Goal: Information Seeking & Learning: Stay updated

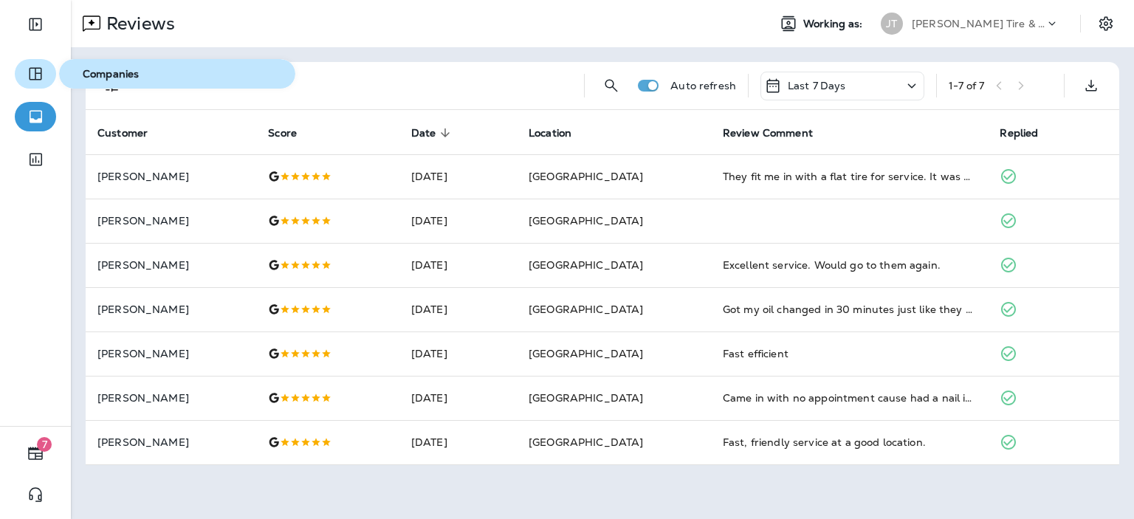
click at [38, 75] on icon "button" at bounding box center [36, 74] width 18 height 18
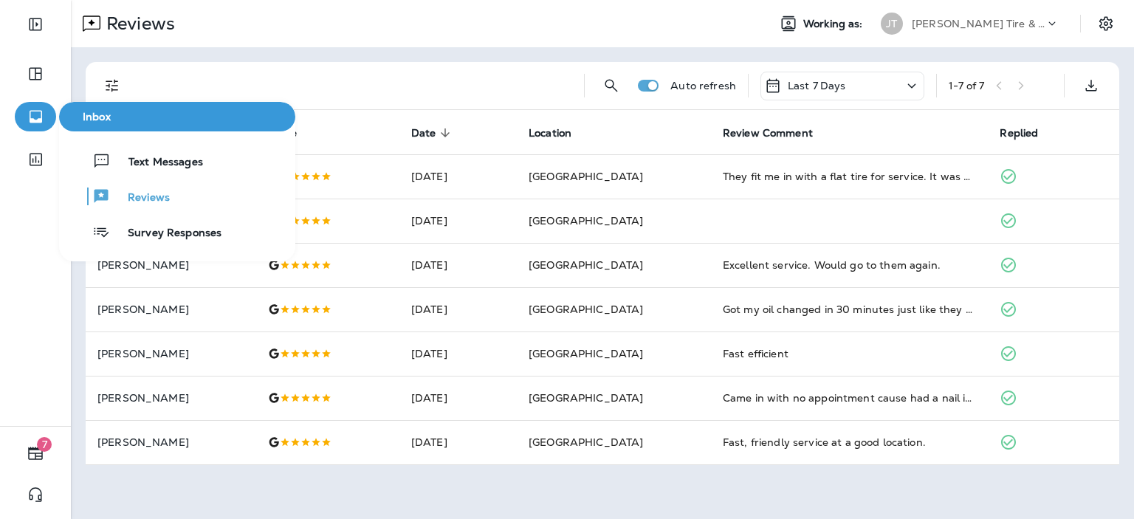
click at [42, 117] on icon "button" at bounding box center [36, 117] width 18 height 18
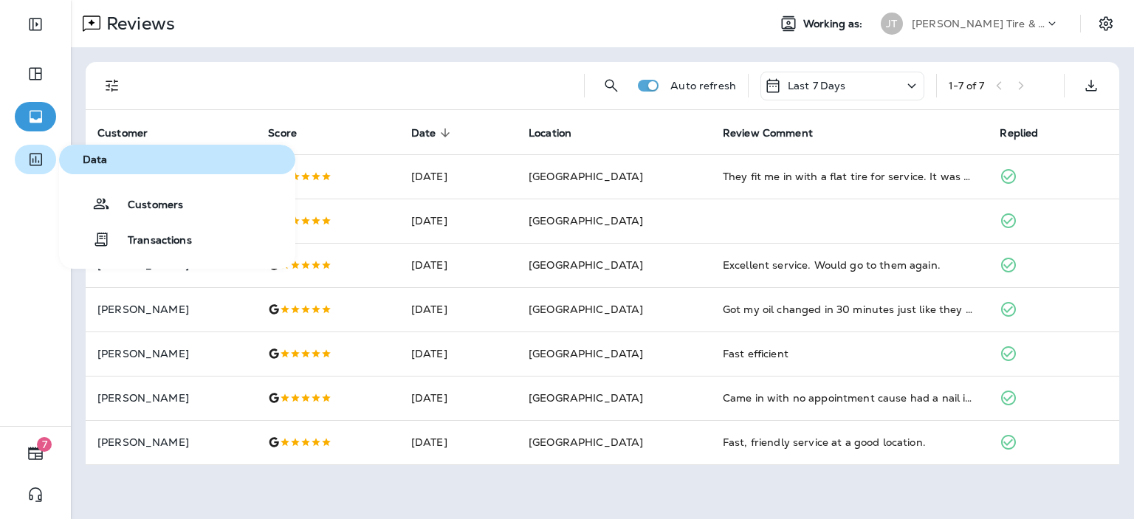
click at [38, 157] on icon "button" at bounding box center [36, 160] width 18 height 18
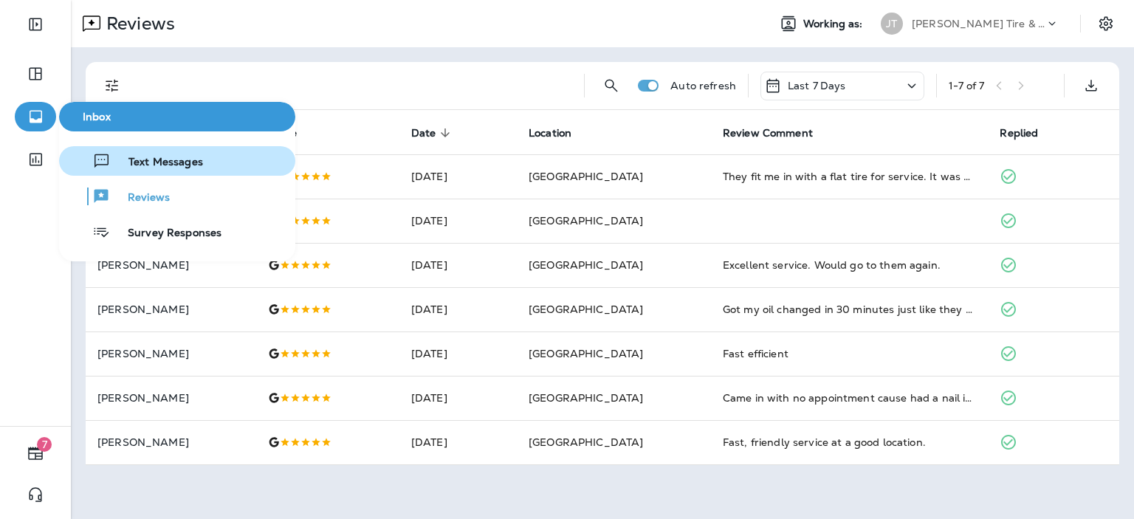
click at [141, 173] on button "Text Messages" at bounding box center [177, 161] width 236 height 30
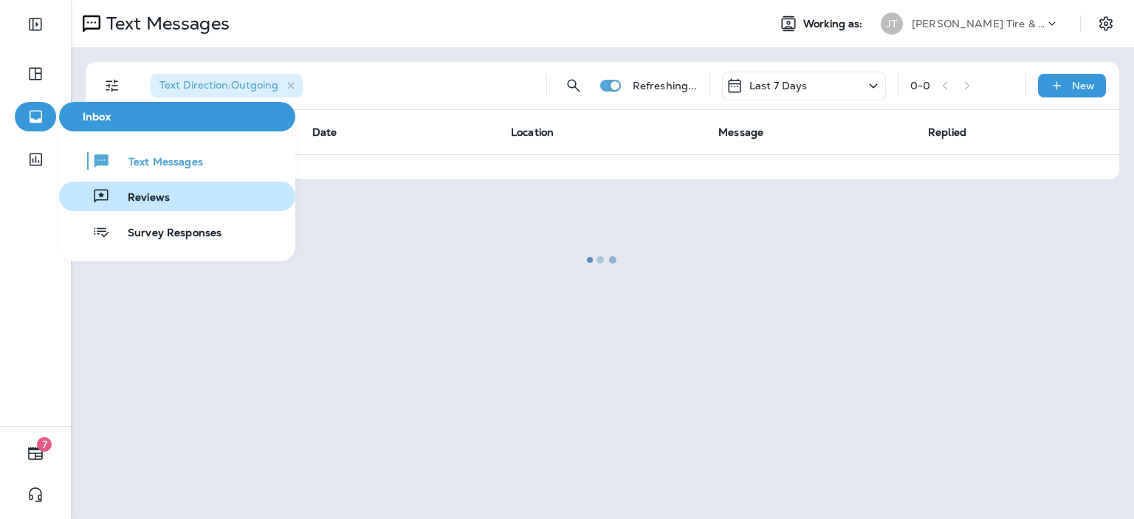
click at [124, 198] on span "Reviews" at bounding box center [140, 198] width 60 height 14
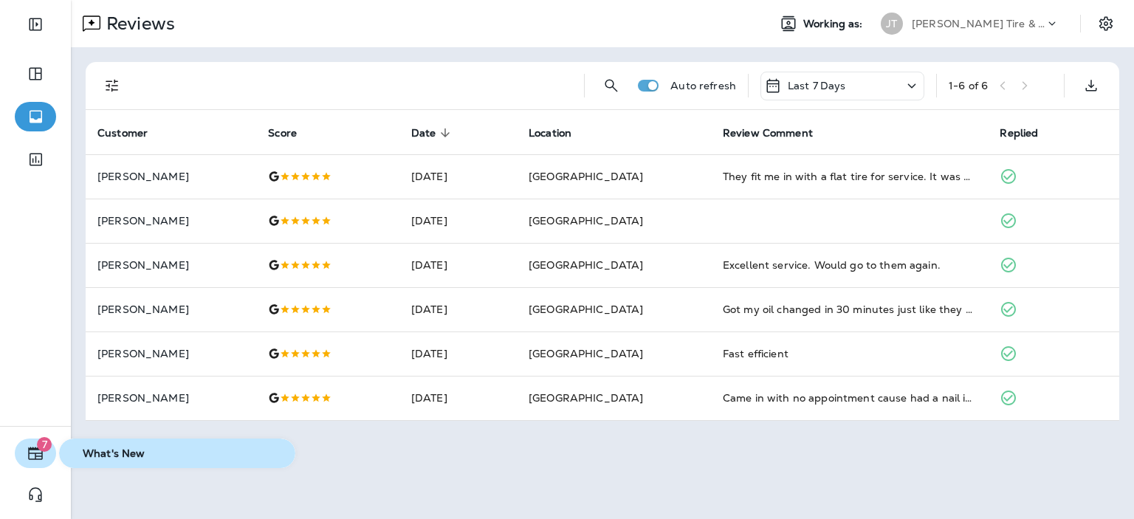
click at [39, 459] on icon "button" at bounding box center [35, 453] width 15 height 13
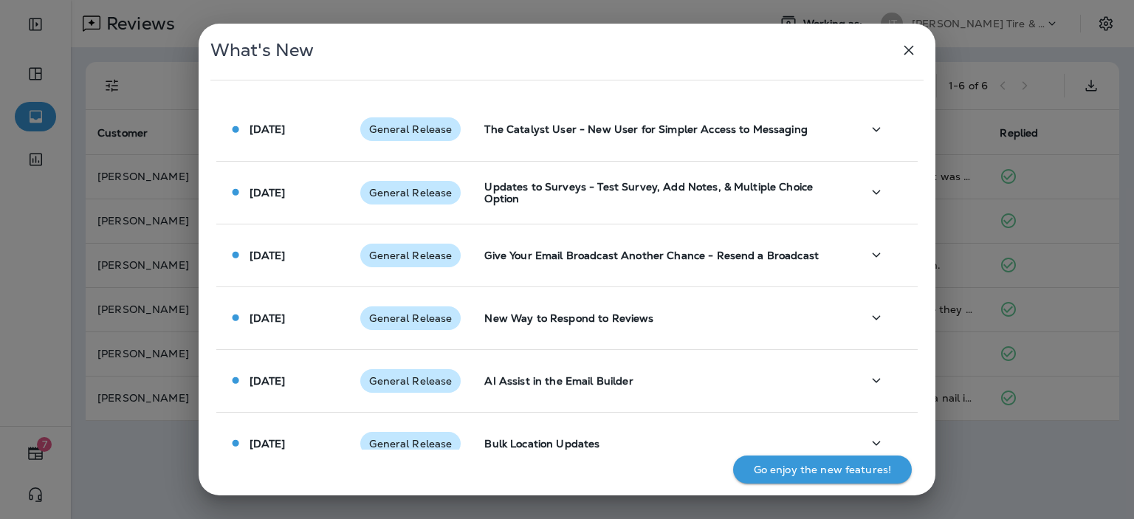
click at [905, 53] on icon "button" at bounding box center [910, 51] width 10 height 10
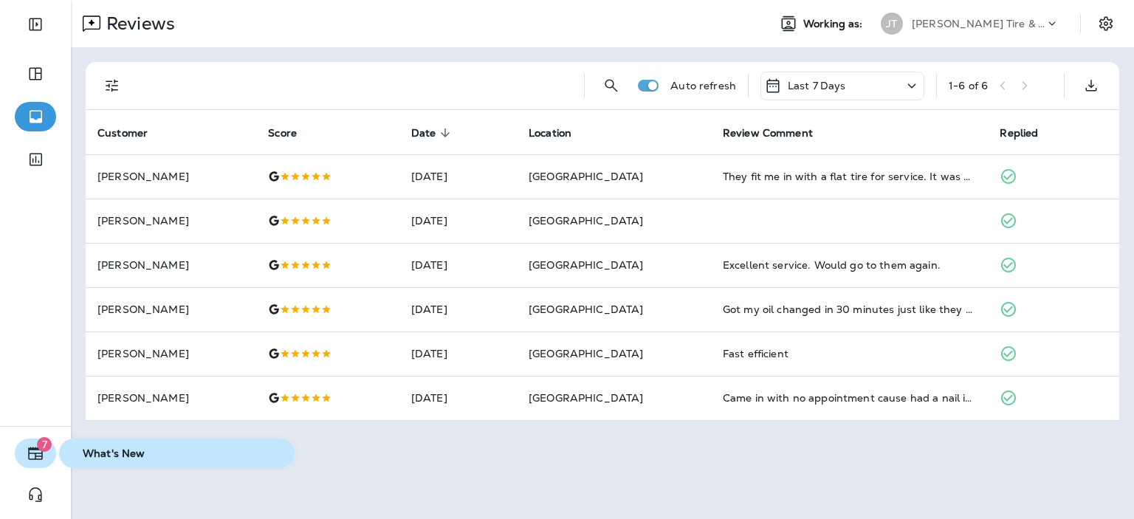
click at [40, 447] on span "7" at bounding box center [44, 444] width 15 height 15
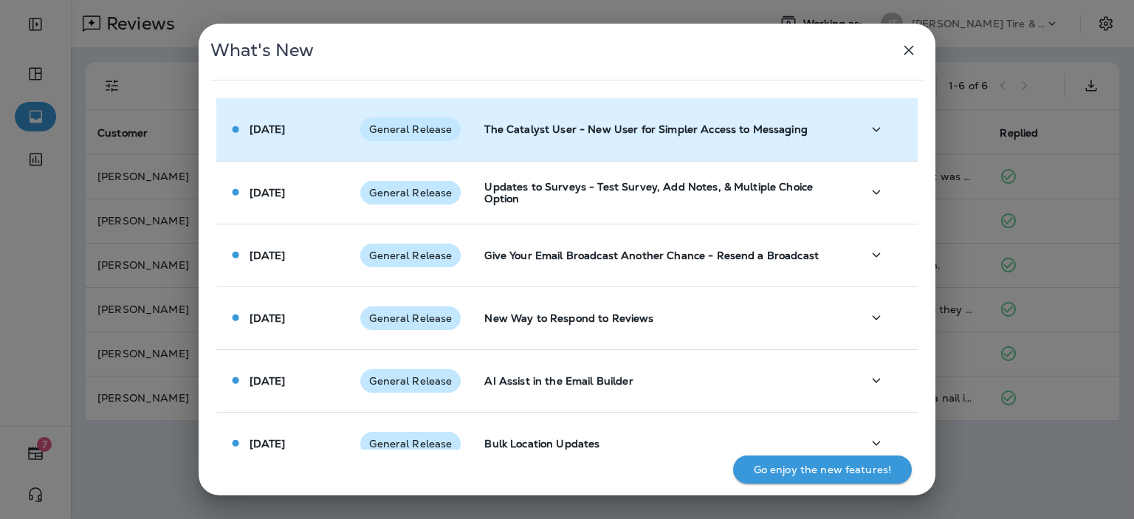
click at [385, 151] on td "General Release" at bounding box center [411, 129] width 124 height 63
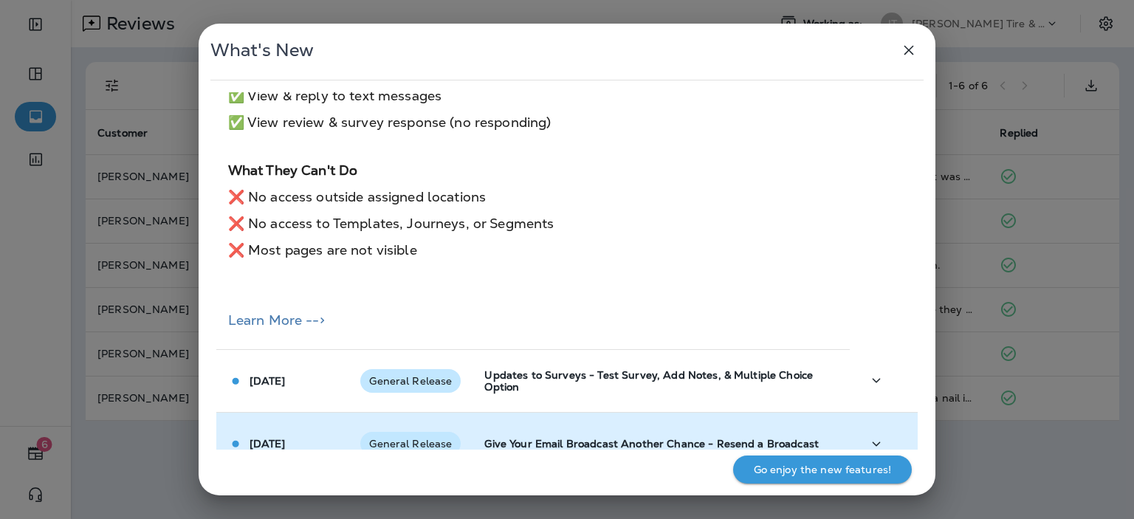
scroll to position [546, 0]
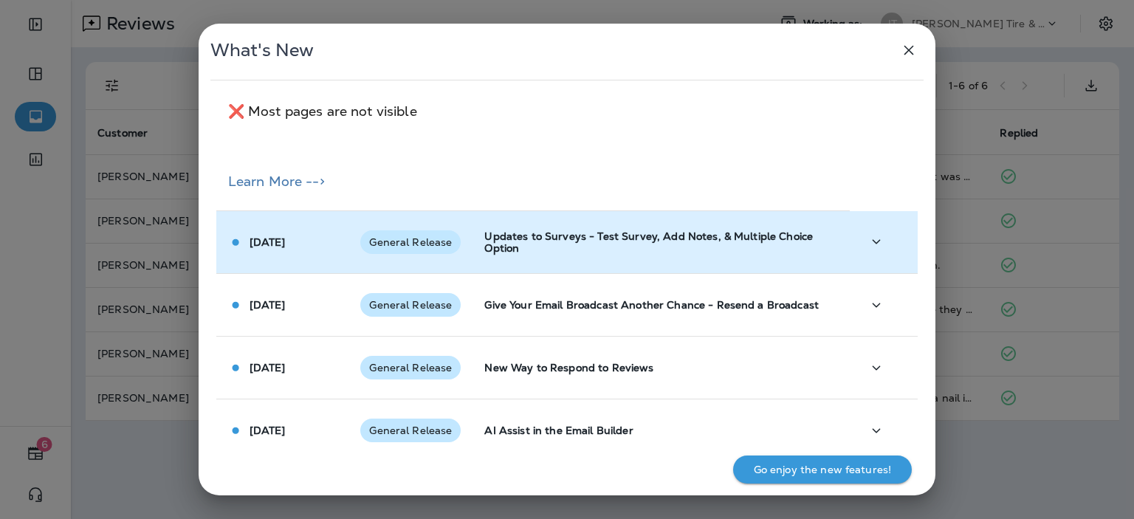
click at [769, 230] on p "Updates to Surveys - Test Survey, Add Notes, & Multiple Choice Option" at bounding box center [661, 242] width 354 height 24
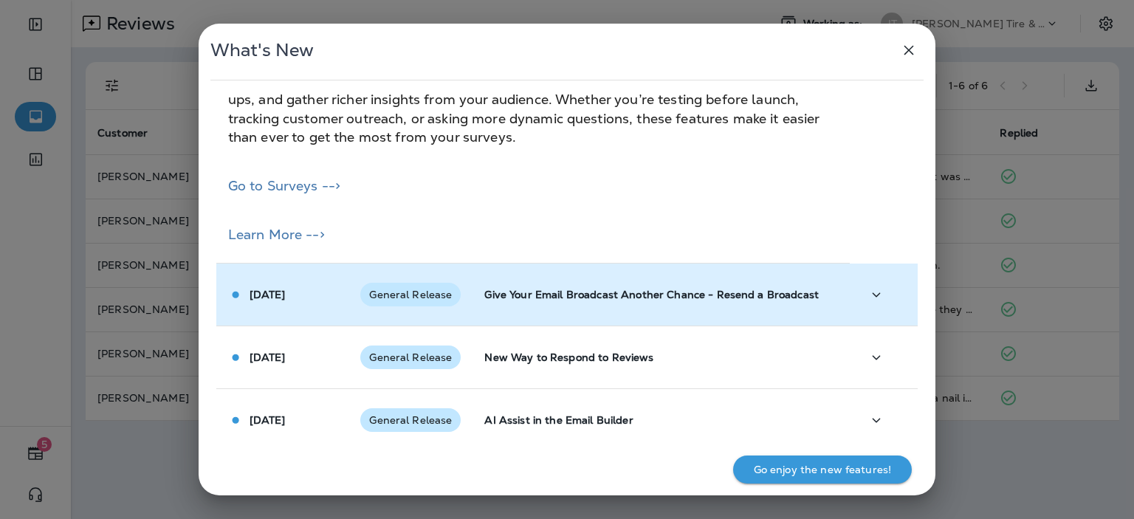
scroll to position [1091, 0]
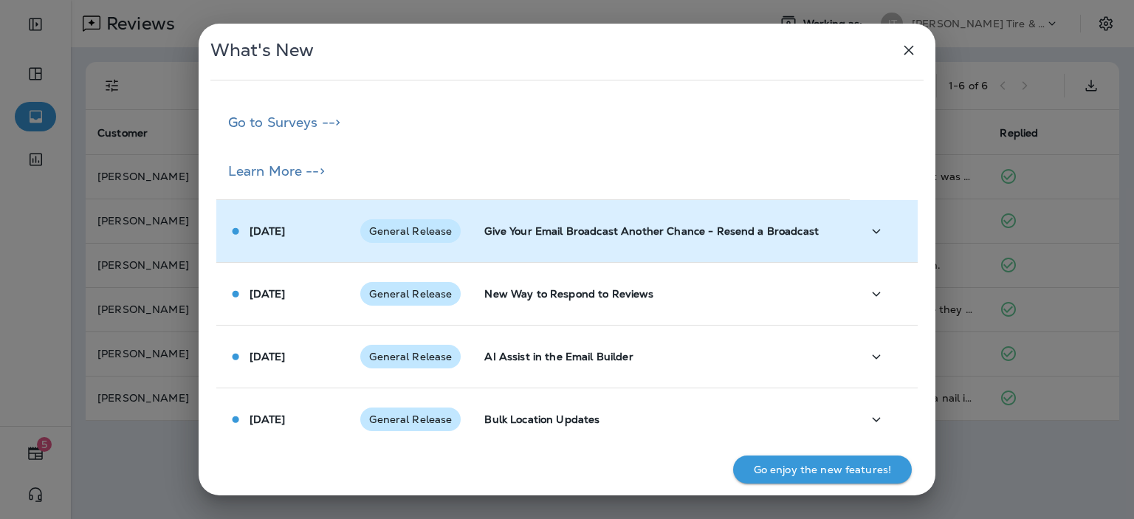
click at [706, 233] on td "Give Your Email Broadcast Another Chance - Resend a Broadcast" at bounding box center [661, 231] width 377 height 63
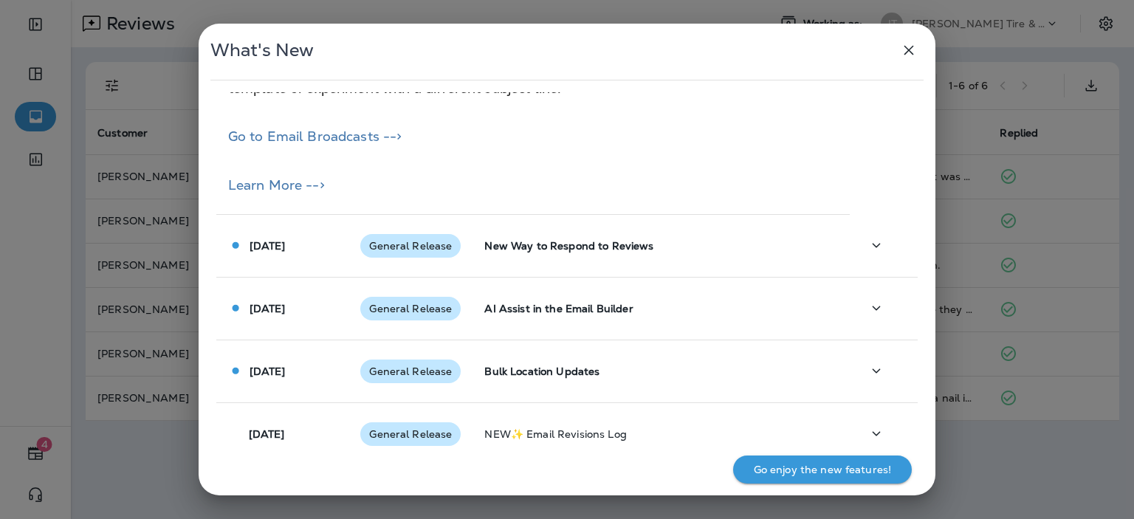
scroll to position [1560, 0]
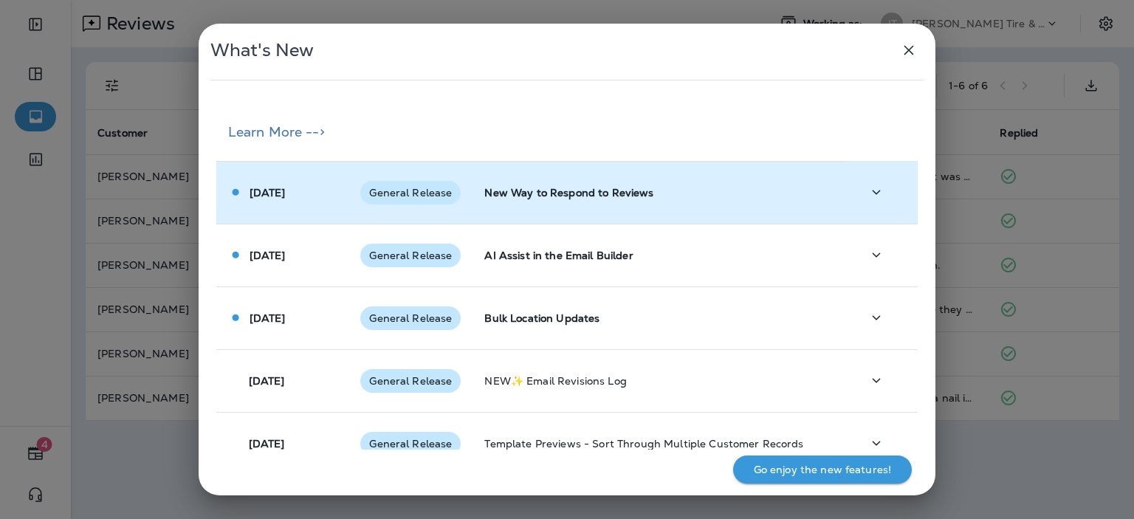
click at [686, 192] on td "New Way to Respond to Reviews" at bounding box center [661, 192] width 377 height 63
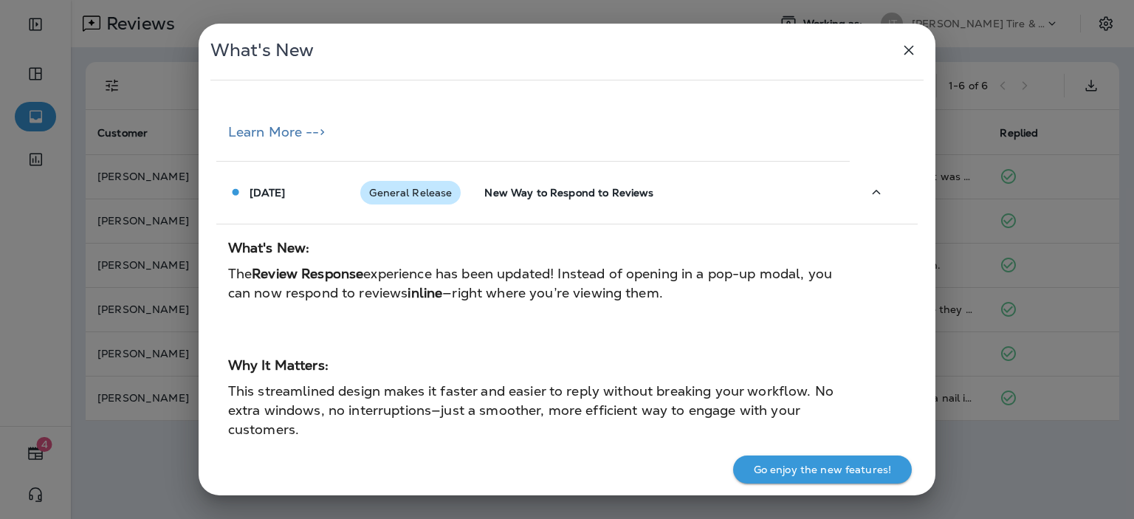
scroll to position [1871, 0]
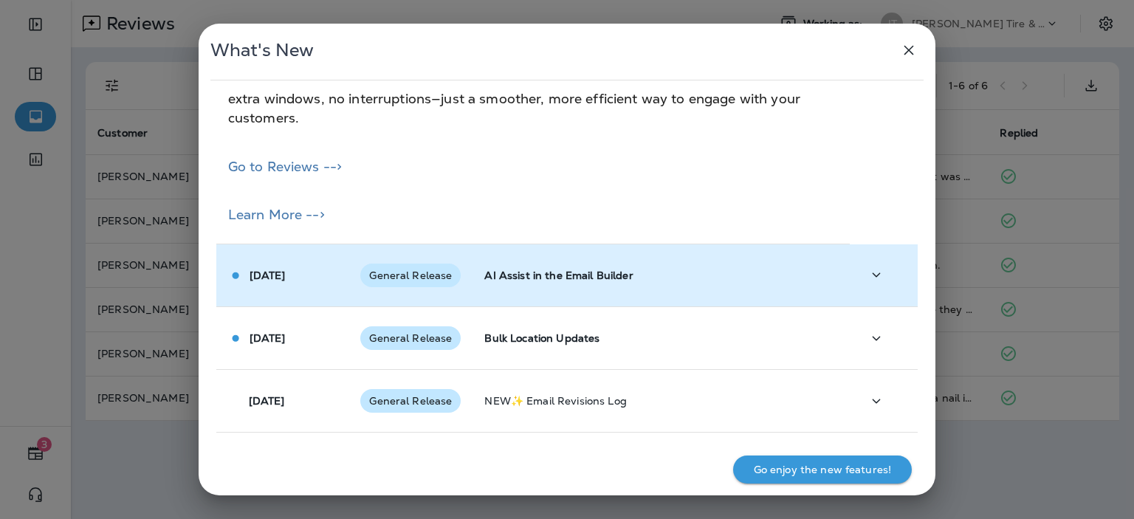
click at [698, 245] on td "AI Assist in the Email Builder" at bounding box center [661, 275] width 377 height 63
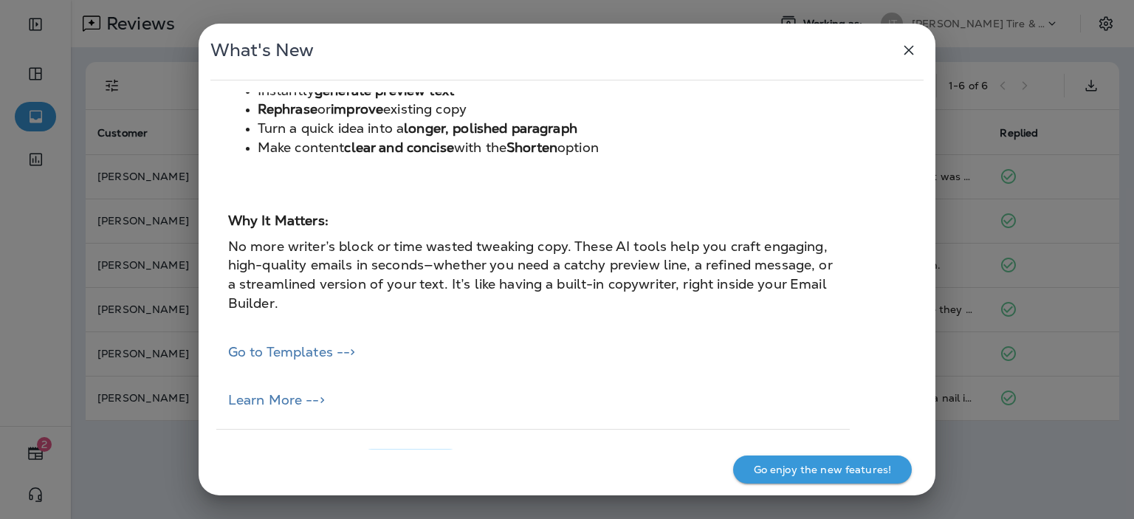
scroll to position [2495, 0]
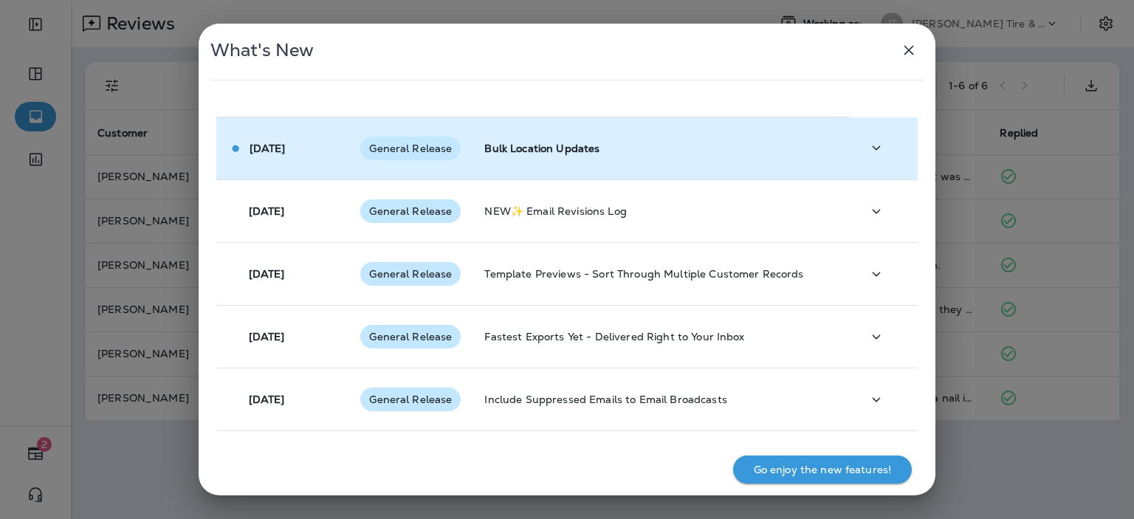
click at [666, 138] on td "Bulk Location Updates" at bounding box center [661, 148] width 377 height 63
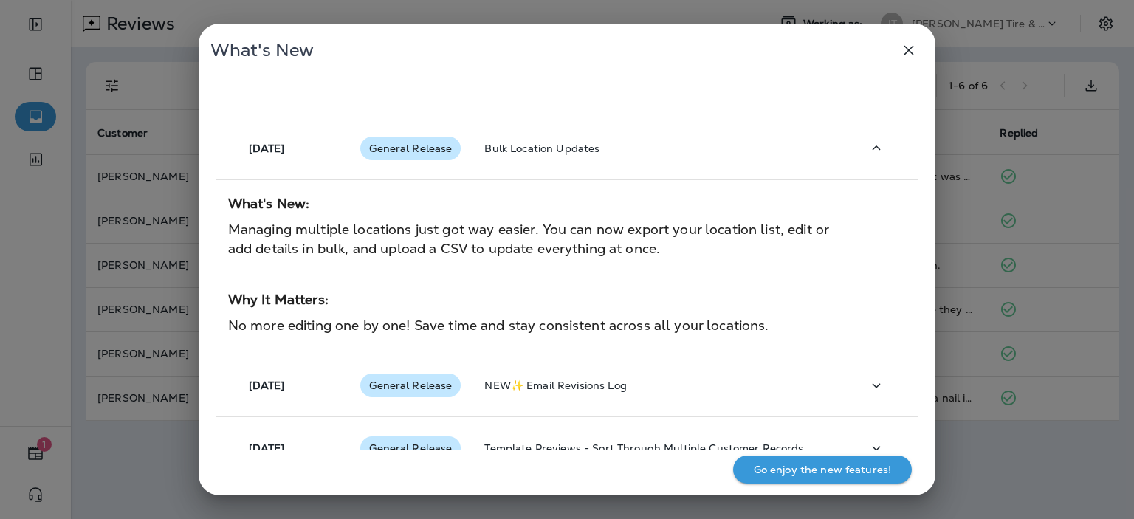
scroll to position [2807, 0]
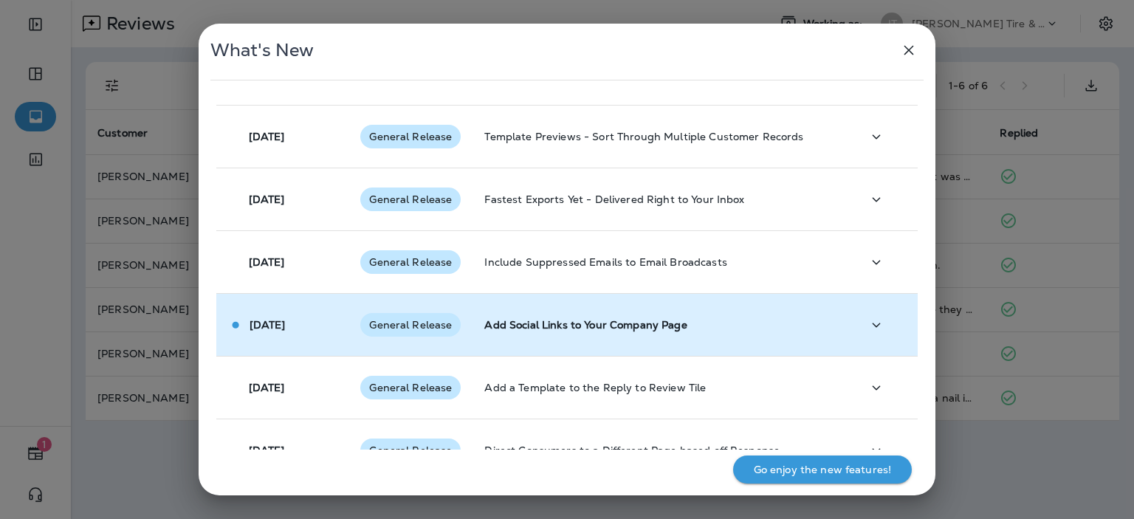
click at [645, 294] on td "Add Social Links to Your Company Page" at bounding box center [661, 325] width 377 height 63
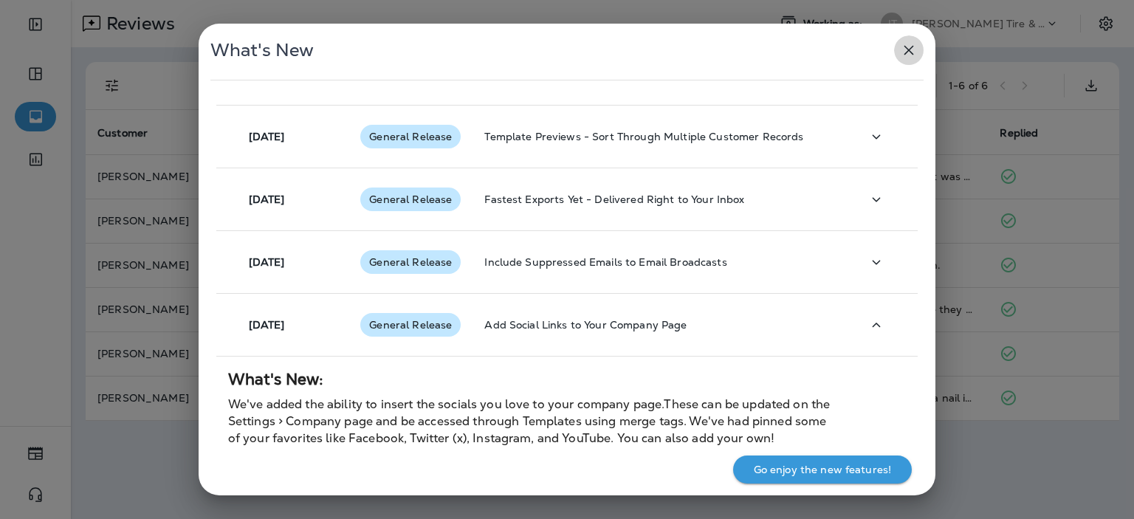
click at [913, 49] on icon "button" at bounding box center [909, 50] width 18 height 18
